Goal: Information Seeking & Learning: Learn about a topic

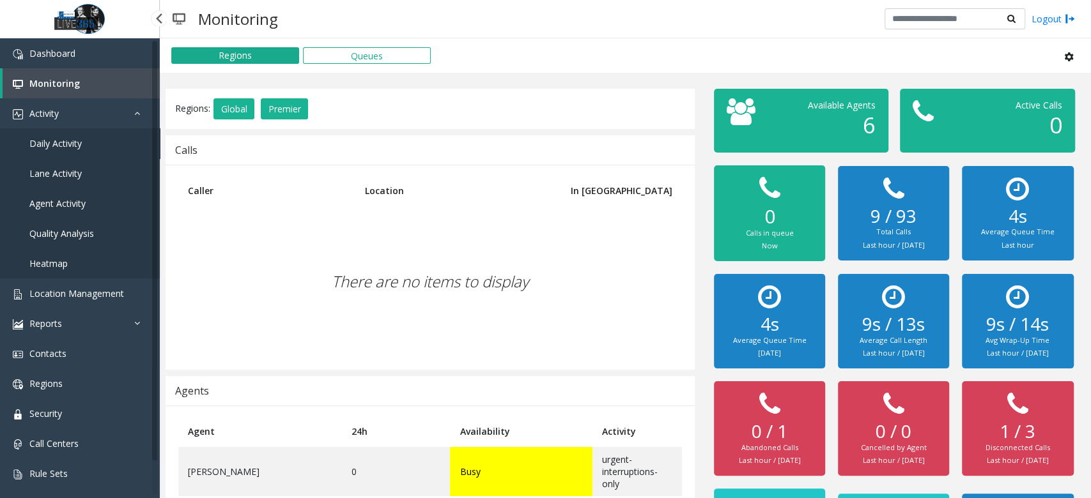
scroll to position [96, 0]
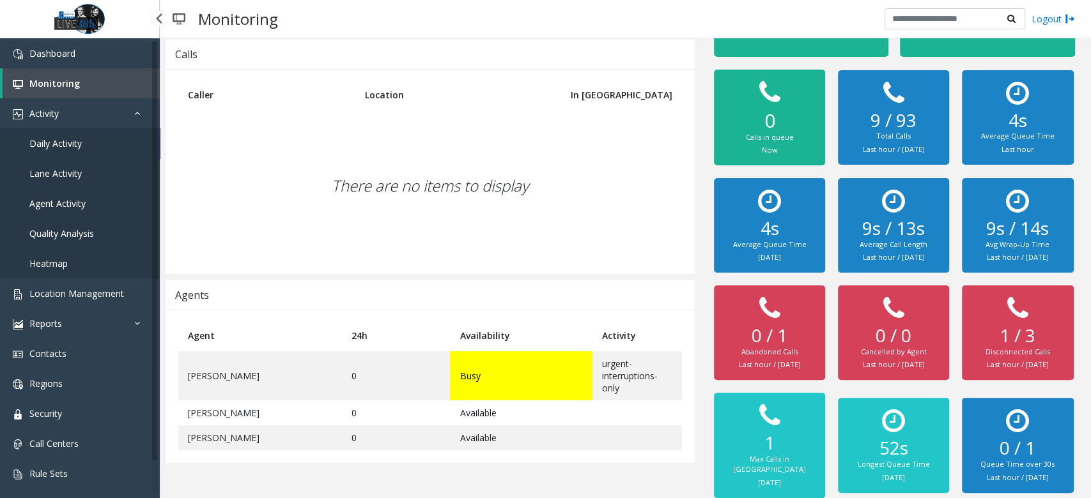
drag, startPoint x: 0, startPoint y: 0, endPoint x: 121, endPoint y: 148, distance: 191.6
click at [121, 148] on link "Daily Activity" at bounding box center [80, 143] width 160 height 30
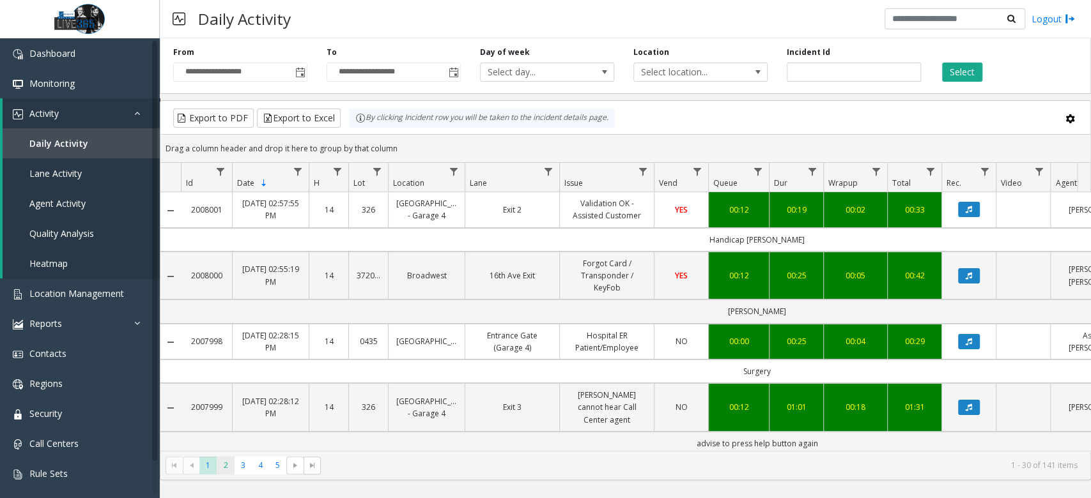
click at [221, 463] on span "2" at bounding box center [225, 465] width 17 height 17
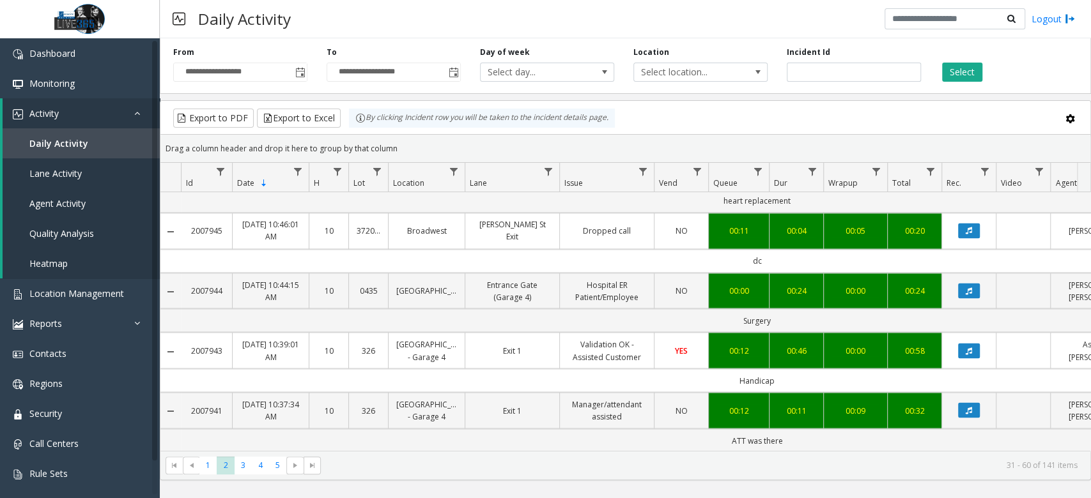
scroll to position [1686, 0]
click at [245, 467] on span "3" at bounding box center [243, 465] width 17 height 17
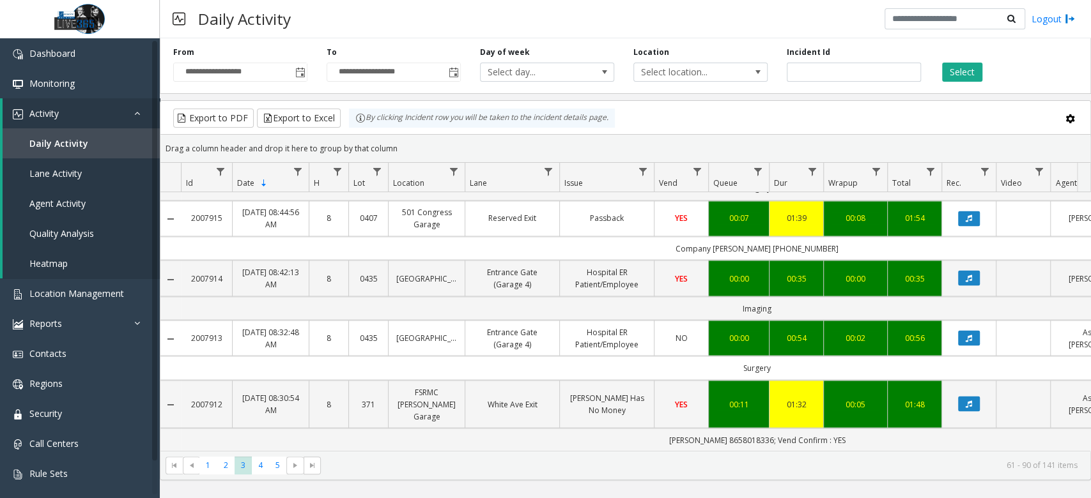
scroll to position [1722, 0]
click at [259, 463] on span "4" at bounding box center [260, 465] width 17 height 17
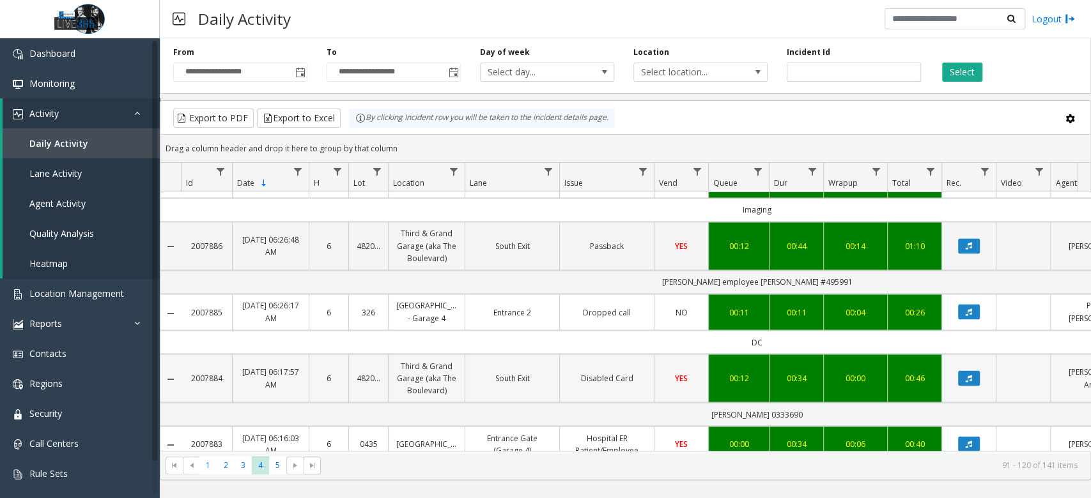
scroll to position [1637, 0]
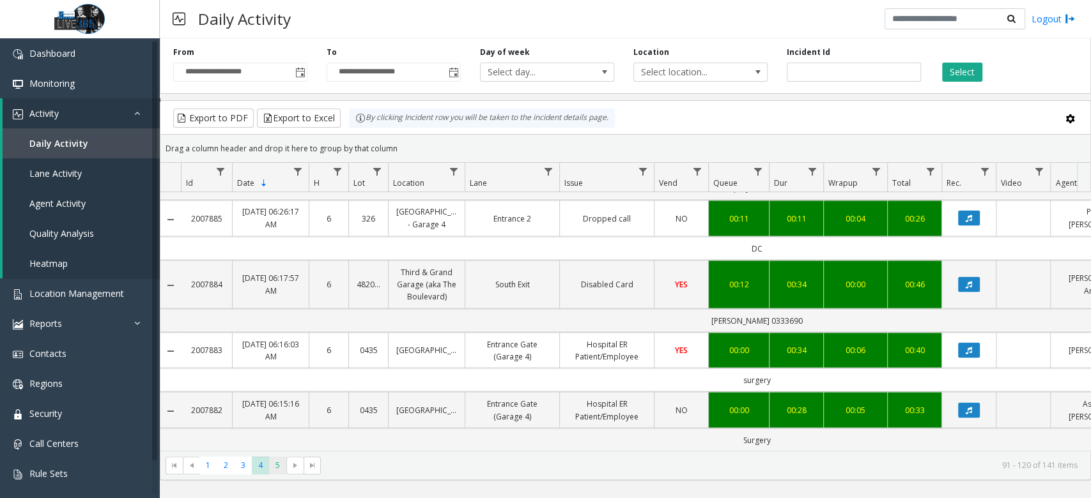
click at [280, 467] on span "5" at bounding box center [277, 465] width 17 height 17
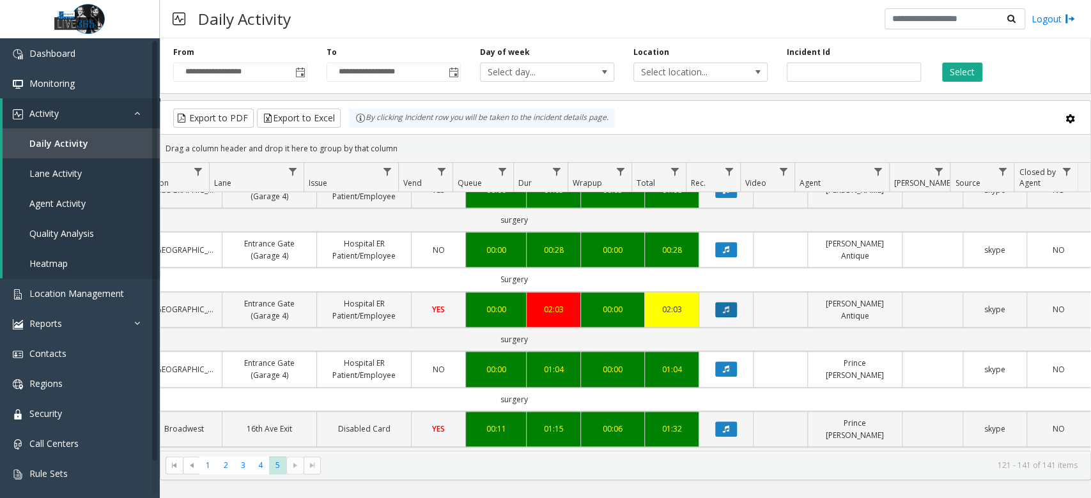
click at [715, 308] on button "Data table" at bounding box center [726, 309] width 22 height 15
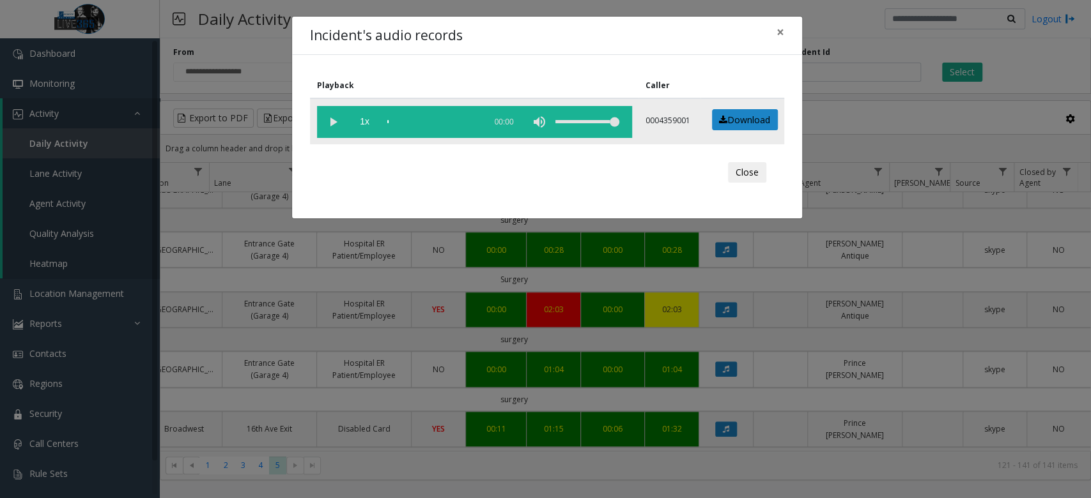
click at [339, 121] on vg-play-pause at bounding box center [333, 122] width 32 height 32
click at [469, 153] on div "Close" at bounding box center [547, 172] width 456 height 38
click at [337, 119] on vg-play-pause at bounding box center [333, 122] width 32 height 32
click at [336, 119] on vg-play-pause at bounding box center [333, 122] width 32 height 32
click at [339, 120] on vg-play-pause at bounding box center [333, 122] width 32 height 32
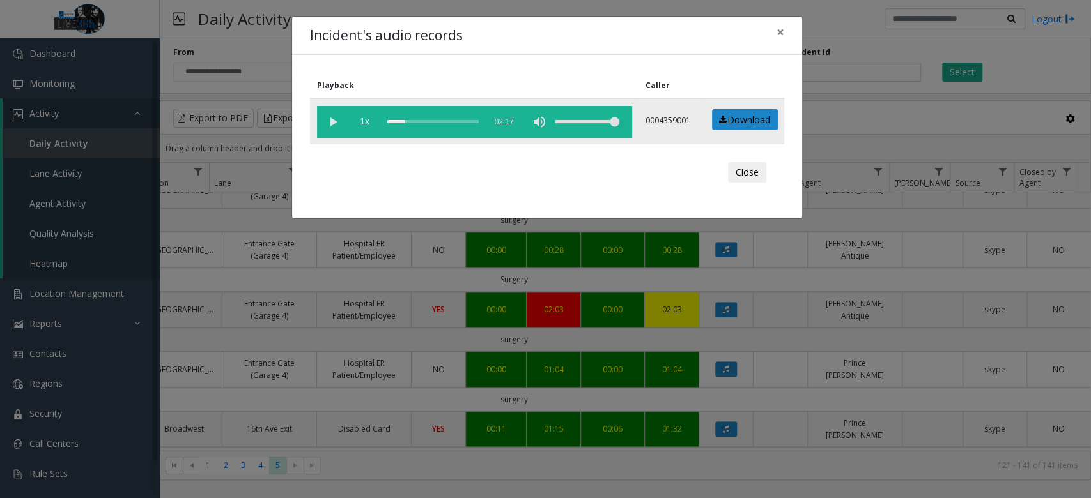
click at [325, 121] on vg-play-pause at bounding box center [333, 122] width 32 height 32
click at [423, 116] on div "scrub bar" at bounding box center [432, 122] width 91 height 32
click at [441, 119] on div "scrub bar" at bounding box center [432, 122] width 91 height 32
click at [430, 120] on div "scrub bar" at bounding box center [432, 122] width 91 height 32
click at [426, 119] on div "scrub bar" at bounding box center [432, 122] width 91 height 32
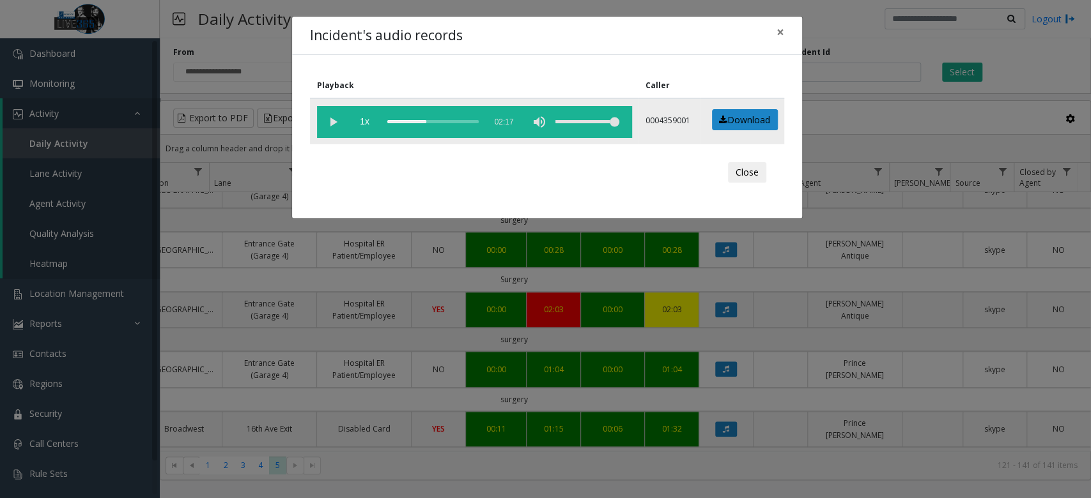
click at [421, 119] on div "scrub bar" at bounding box center [432, 122] width 91 height 32
click at [781, 28] on span "×" at bounding box center [781, 32] width 8 height 18
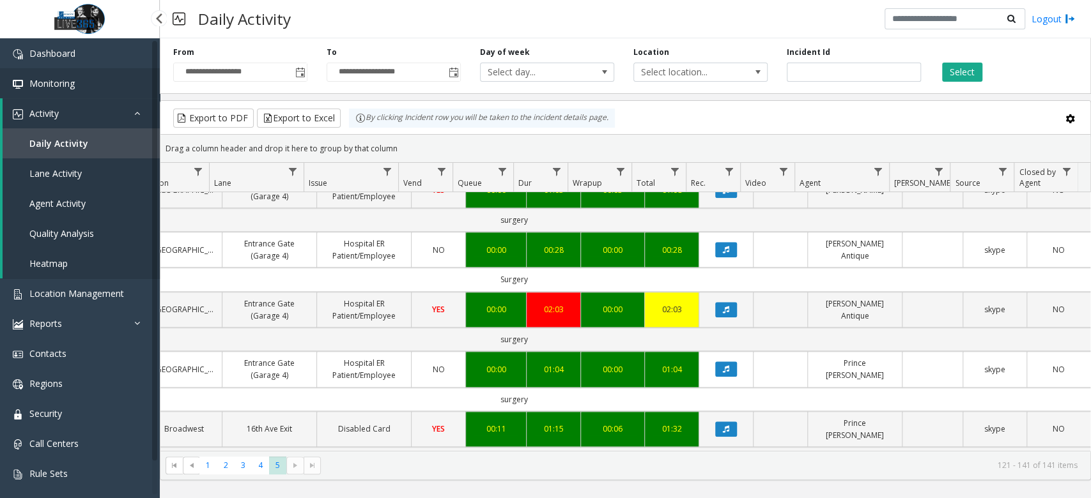
click at [61, 87] on span "Monitoring" at bounding box center [51, 83] width 45 height 12
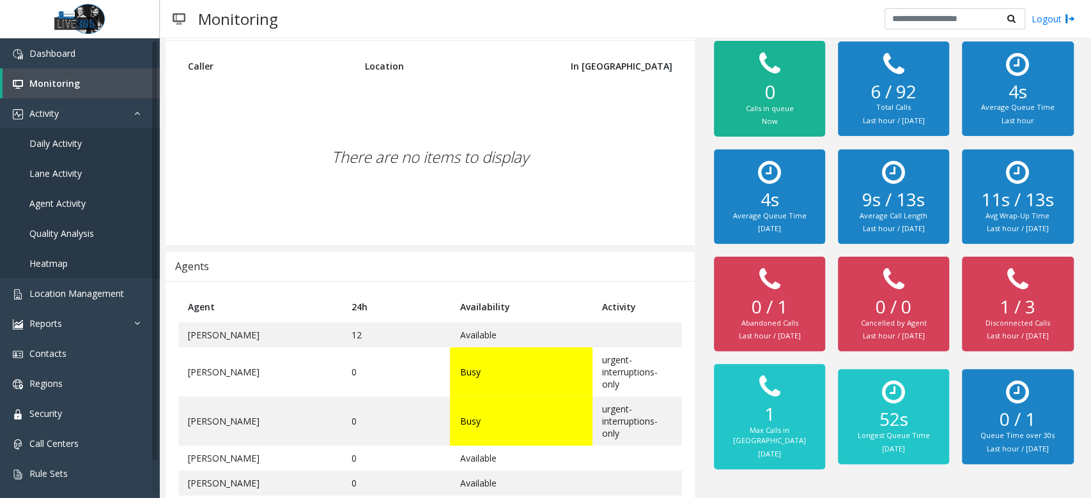
scroll to position [139, 0]
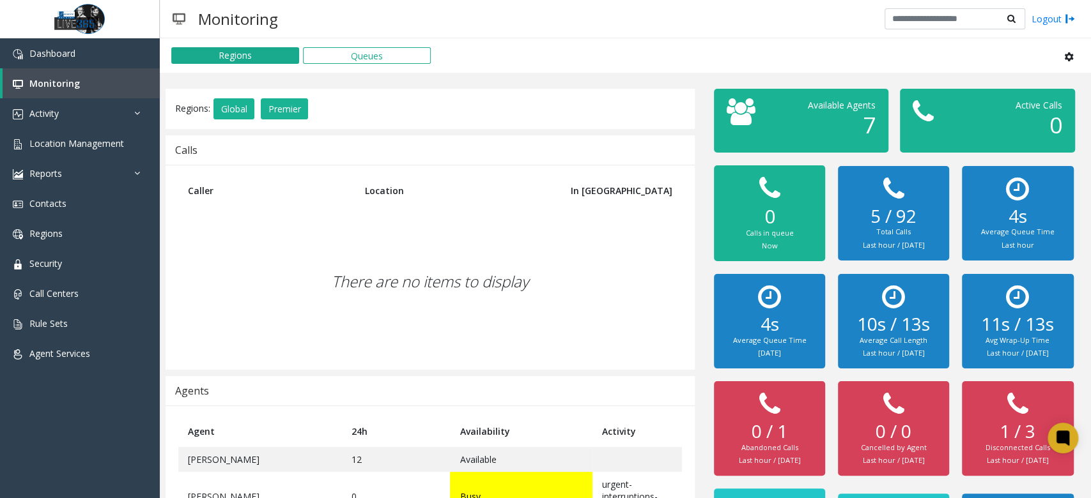
scroll to position [139, 0]
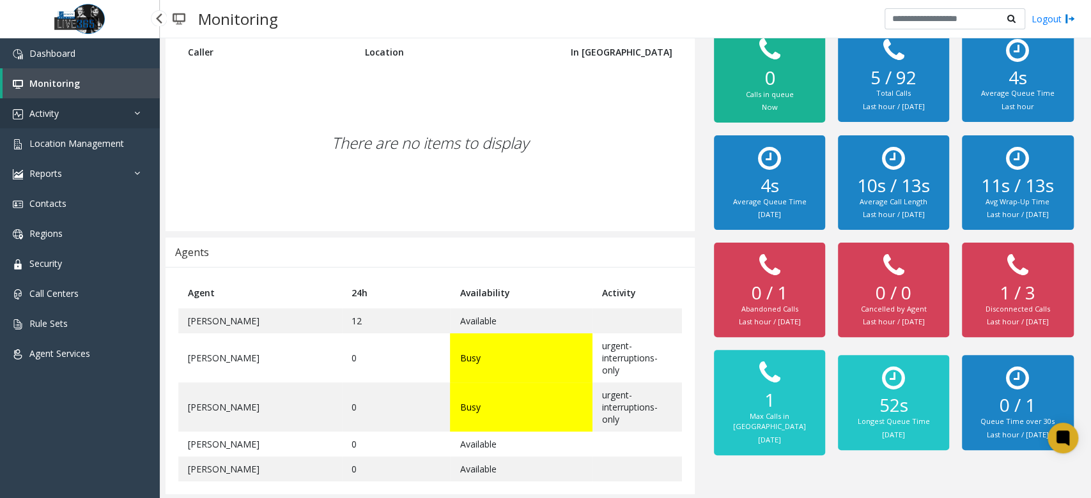
click at [71, 115] on link "Activity" at bounding box center [80, 113] width 160 height 30
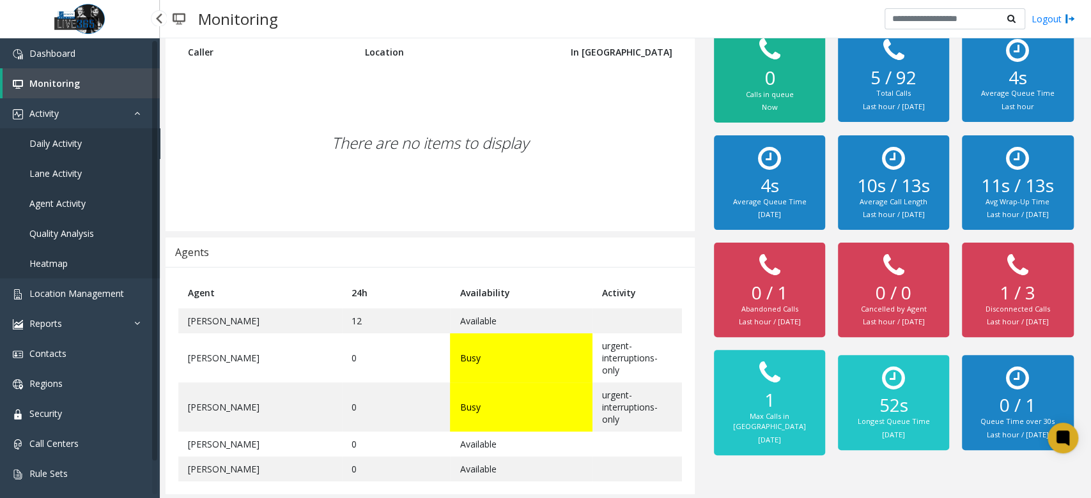
click at [95, 151] on link "Daily Activity" at bounding box center [80, 143] width 160 height 30
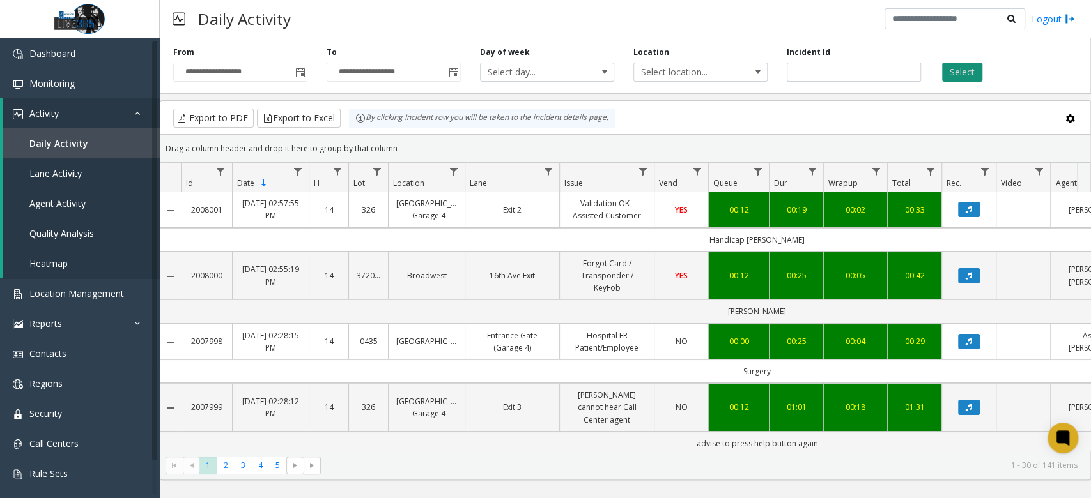
click at [971, 74] on button "Select" at bounding box center [962, 72] width 40 height 19
click at [72, 84] on span "Monitoring" at bounding box center [51, 83] width 45 height 12
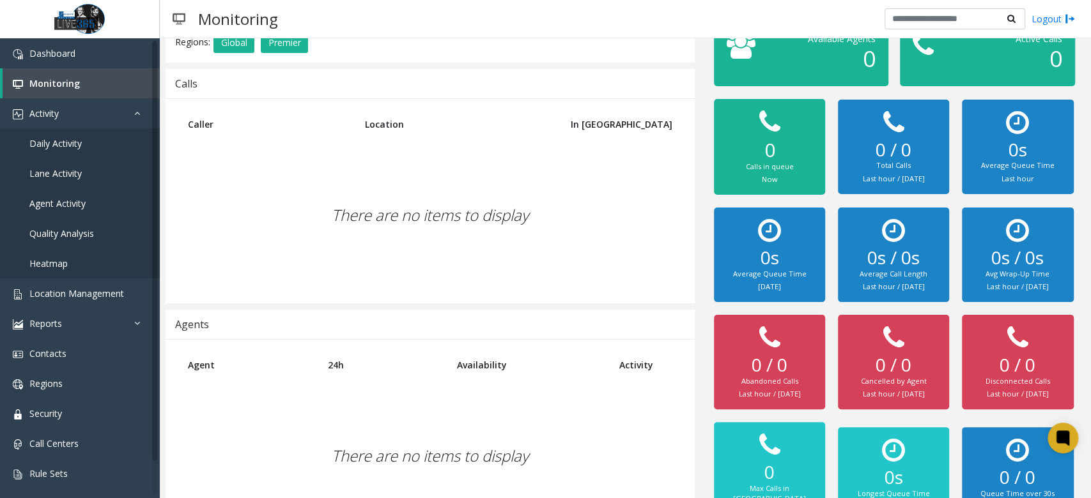
scroll to position [116, 0]
